Goal: Find specific page/section: Find specific page/section

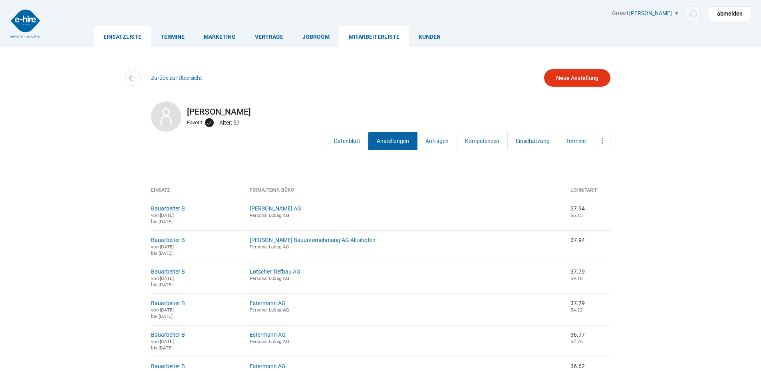
click at [111, 36] on link "Einsatzliste" at bounding box center [122, 36] width 57 height 21
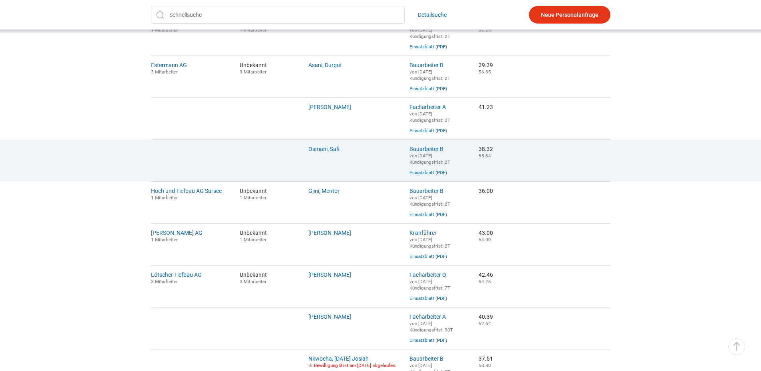
scroll to position [280, 0]
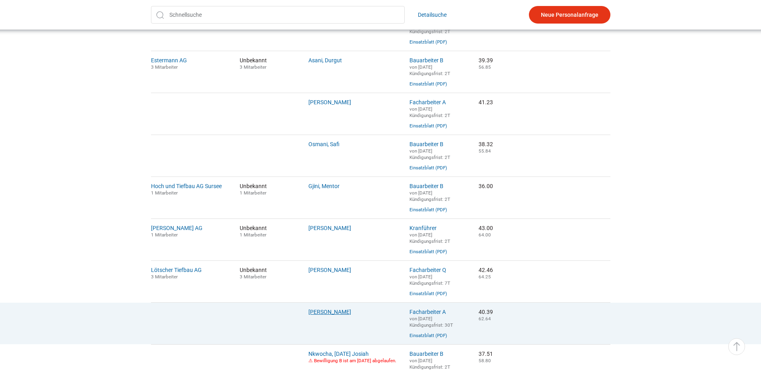
click at [322, 315] on link "[PERSON_NAME]" at bounding box center [329, 312] width 43 height 6
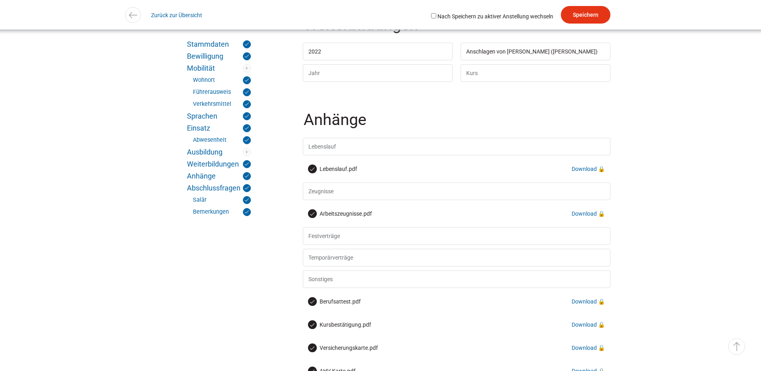
scroll to position [1798, 0]
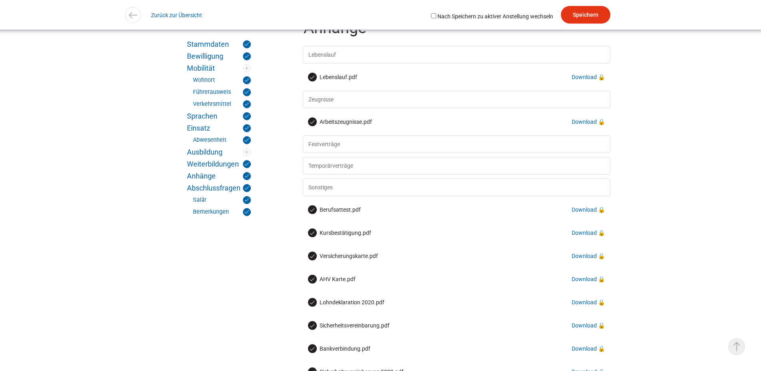
click at [731, 341] on link "▵ Nach oben" at bounding box center [736, 346] width 17 height 17
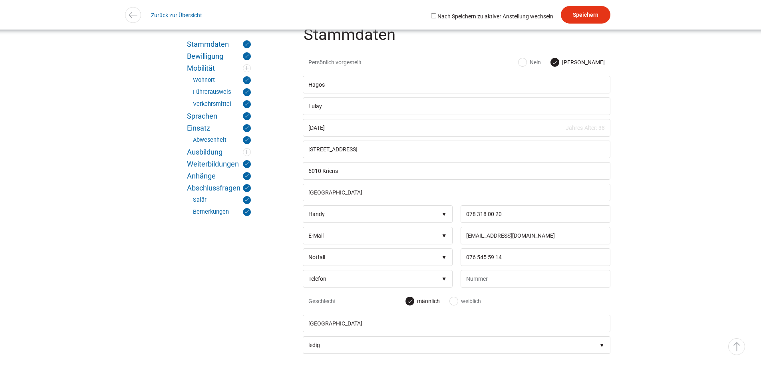
scroll to position [200, 0]
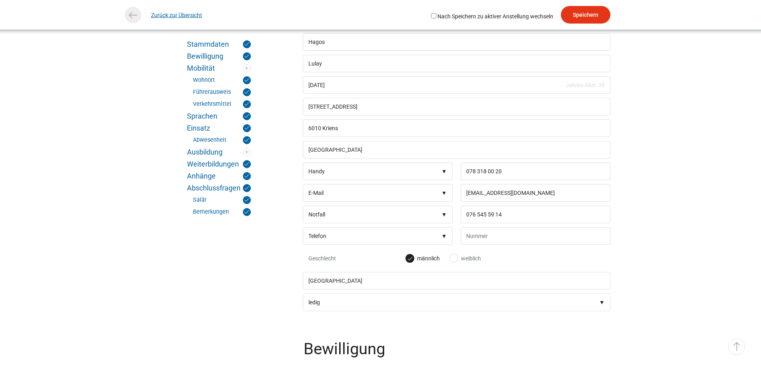
click at [165, 18] on link "Zurück zur Übersicht" at bounding box center [176, 15] width 51 height 18
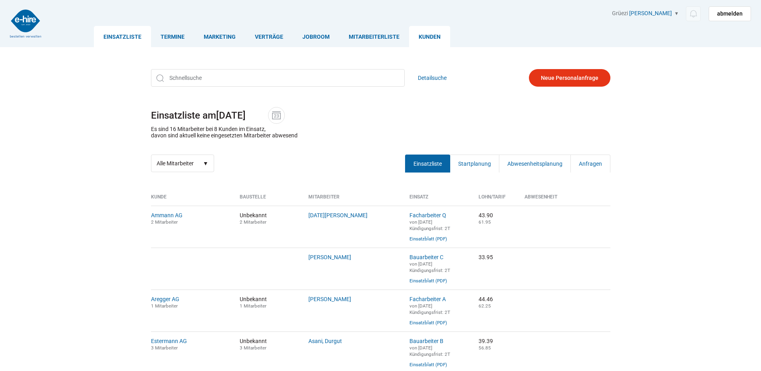
click at [418, 34] on link "Kunden" at bounding box center [429, 36] width 41 height 21
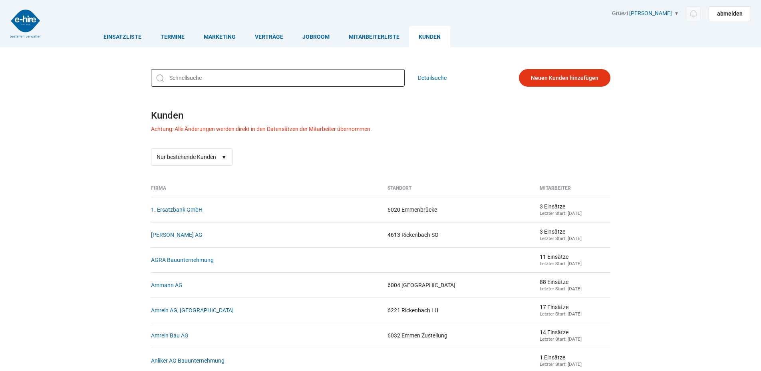
click at [183, 76] on input "text" at bounding box center [278, 78] width 254 height 18
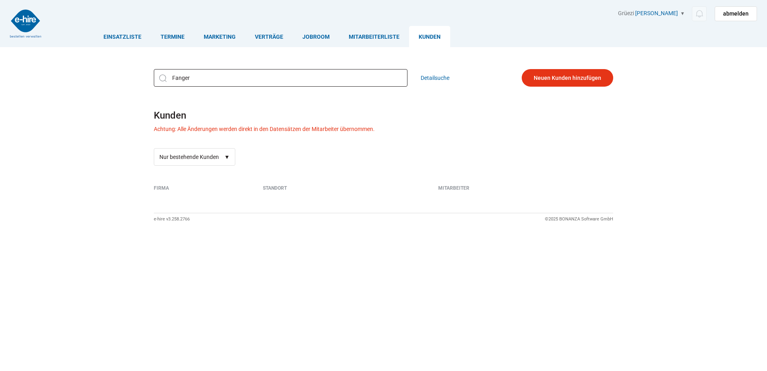
type input "Fanger"
click at [181, 152] on select "Alle Firmen Nur bestehende Kunden" at bounding box center [195, 157] width 82 height 18
select select "?filter="
click at [154, 149] on select "Alle Firmen Nur bestehende Kunden" at bounding box center [195, 157] width 82 height 18
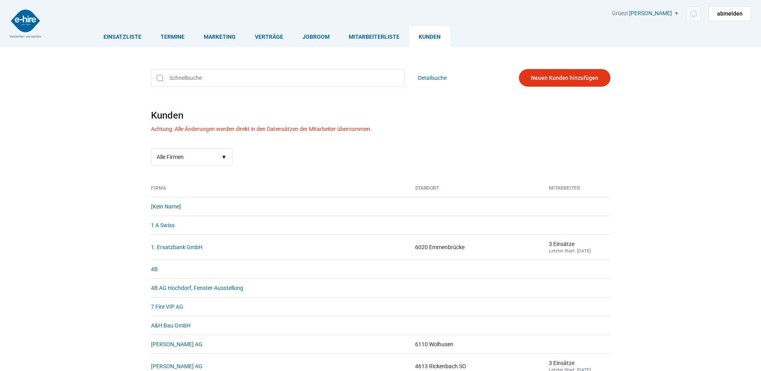
click at [177, 64] on div "Detailsuche Kunden Achtung: Alle Änderungen werden direkt in den Datensätzen de…" at bounding box center [380, 117] width 479 height 109
click at [177, 71] on input "text" at bounding box center [278, 78] width 254 height 18
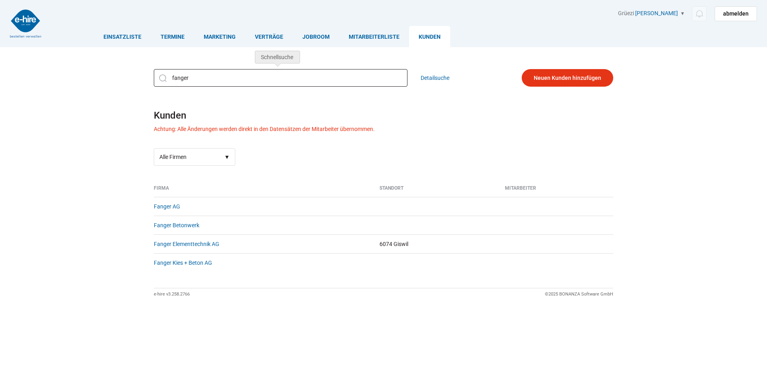
type input "fanger"
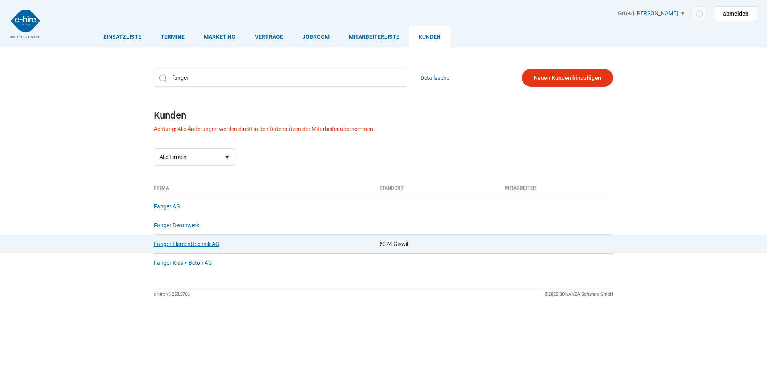
click at [184, 247] on link "Fanger Elementtechnik AG" at bounding box center [187, 244] width 66 height 6
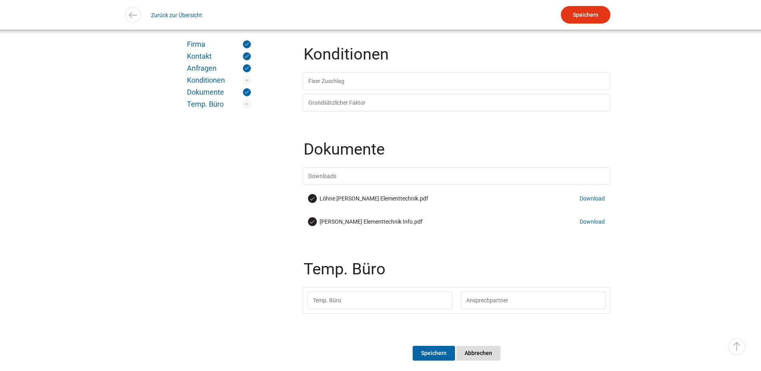
scroll to position [546, 0]
